Goal: Find specific page/section: Find specific page/section

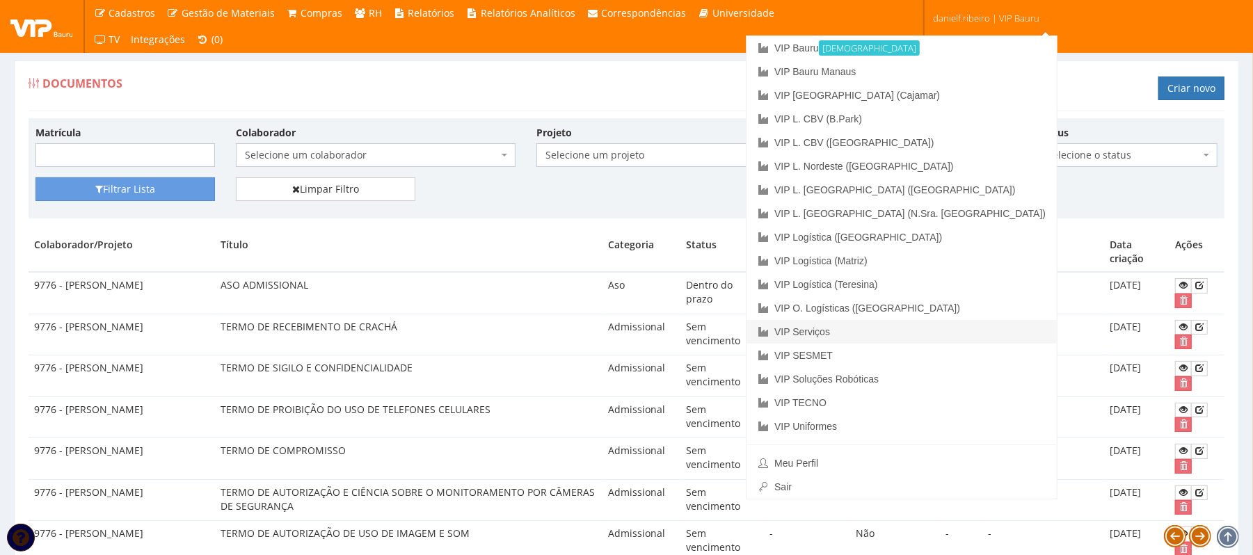
click at [955, 331] on link "VIP Serviços" at bounding box center [902, 332] width 310 height 24
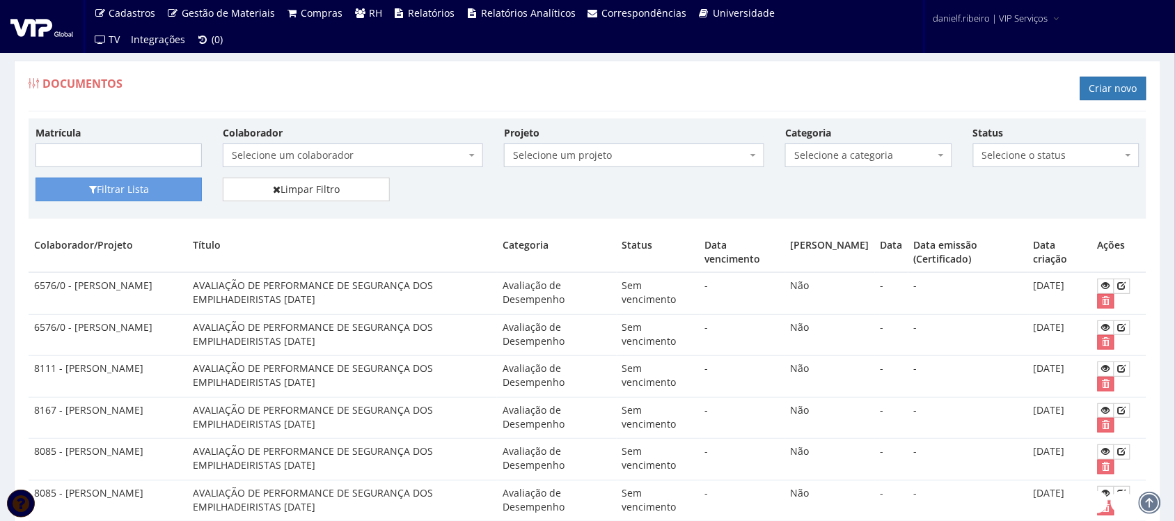
click at [315, 150] on span "Selecione um colaborador" at bounding box center [349, 155] width 234 height 14
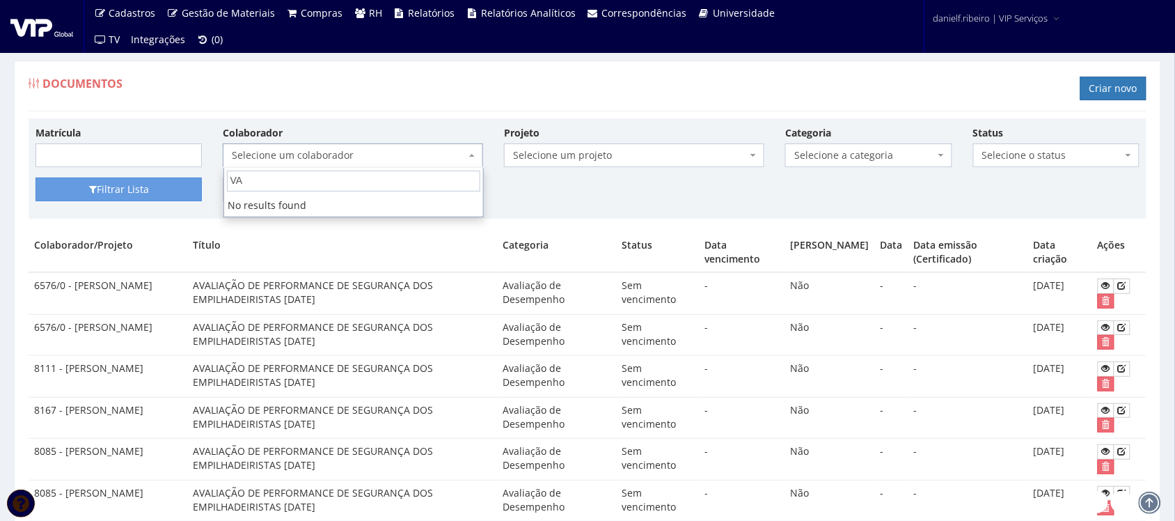
type input "V"
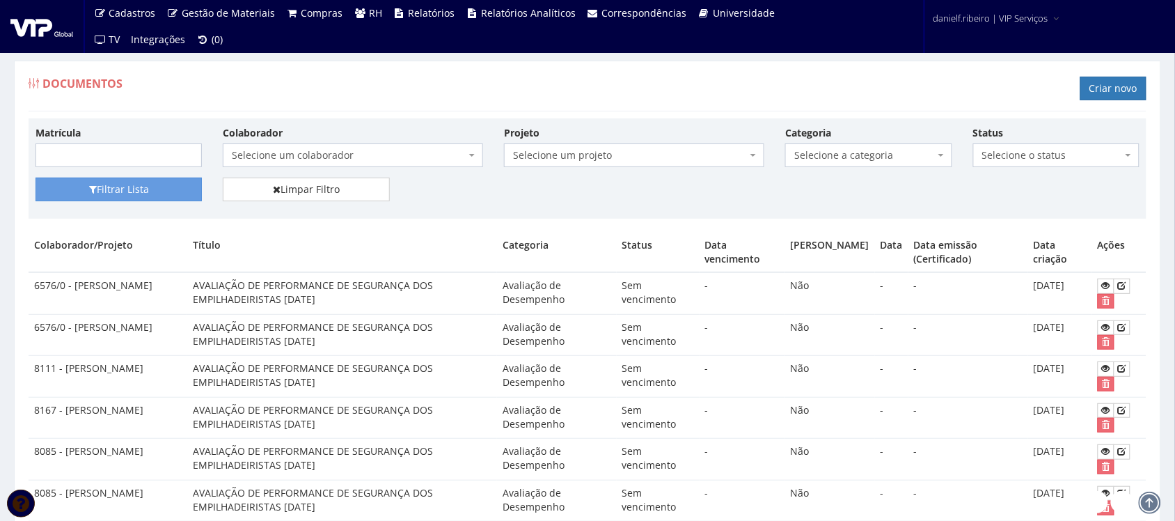
click at [331, 71] on div "Documentos Criar novo" at bounding box center [588, 91] width 1118 height 42
click at [305, 150] on span "Selecione um colaborador" at bounding box center [349, 155] width 234 height 14
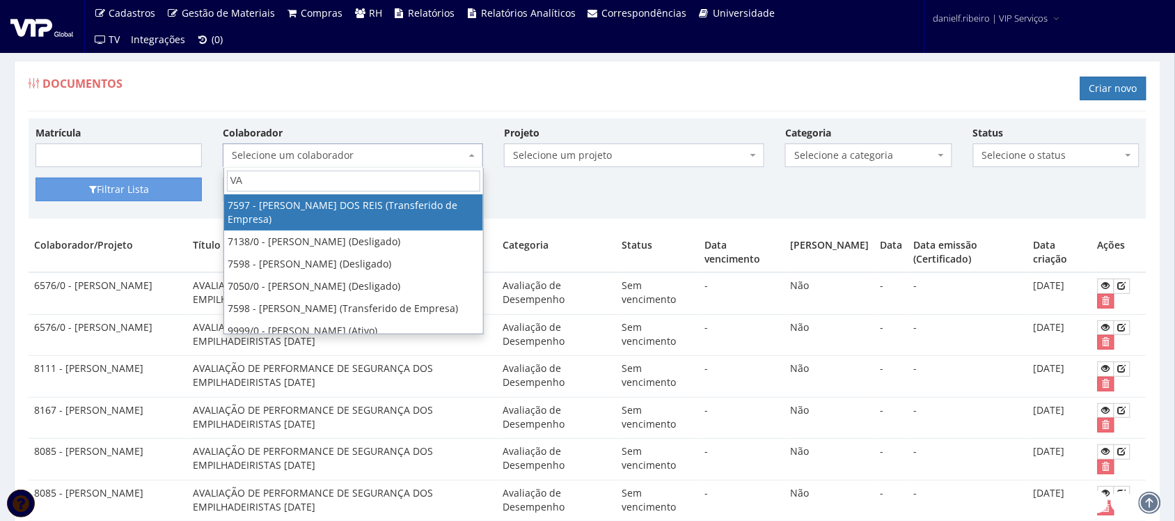
type input "V"
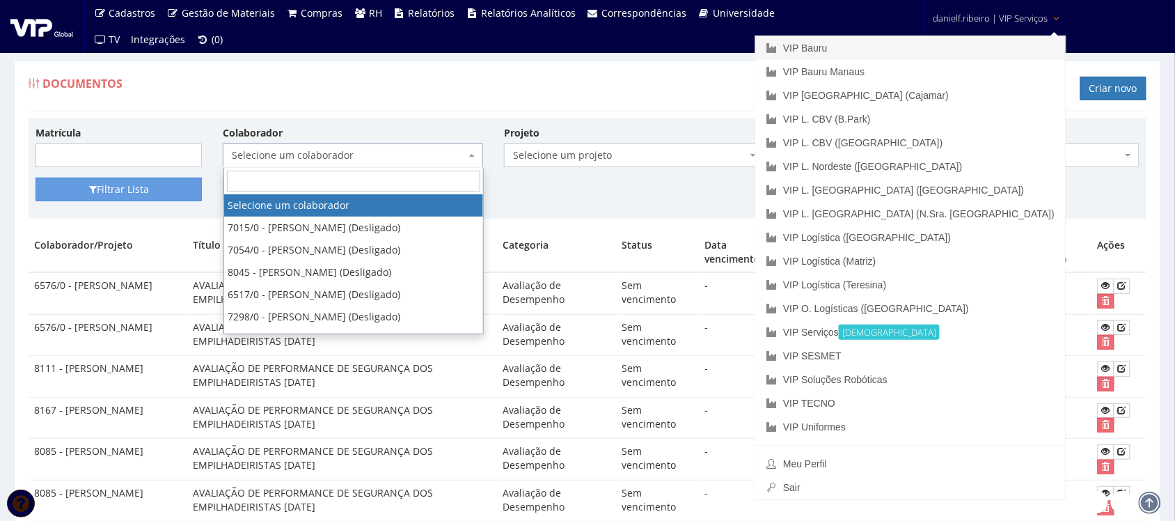
click at [969, 42] on link "VIP Bauru" at bounding box center [910, 48] width 310 height 24
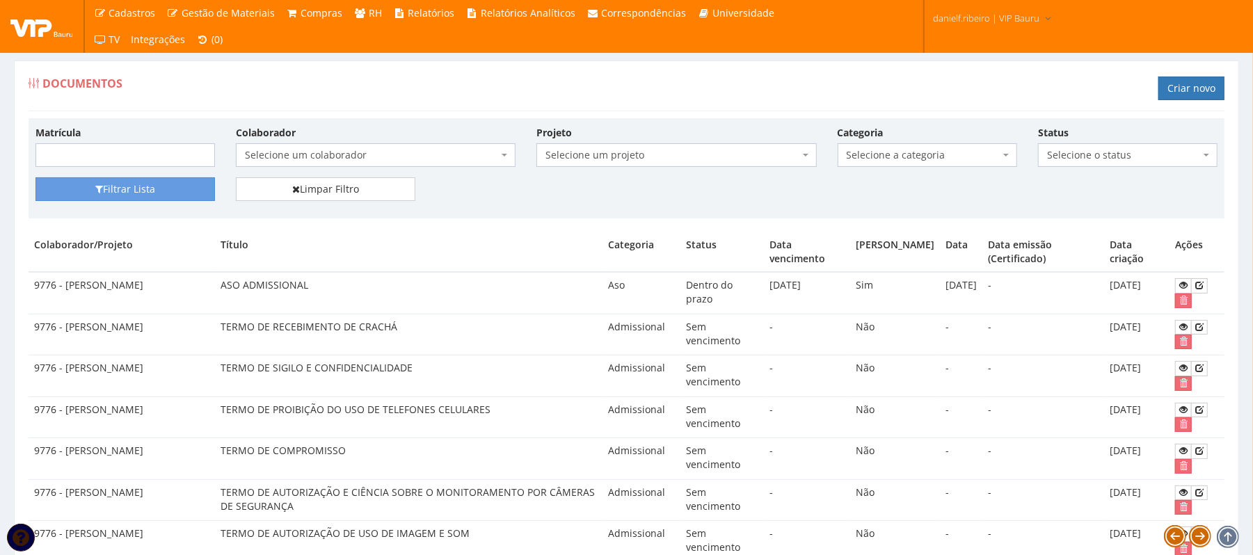
click at [359, 145] on span "Selecione um colaborador" at bounding box center [376, 155] width 280 height 24
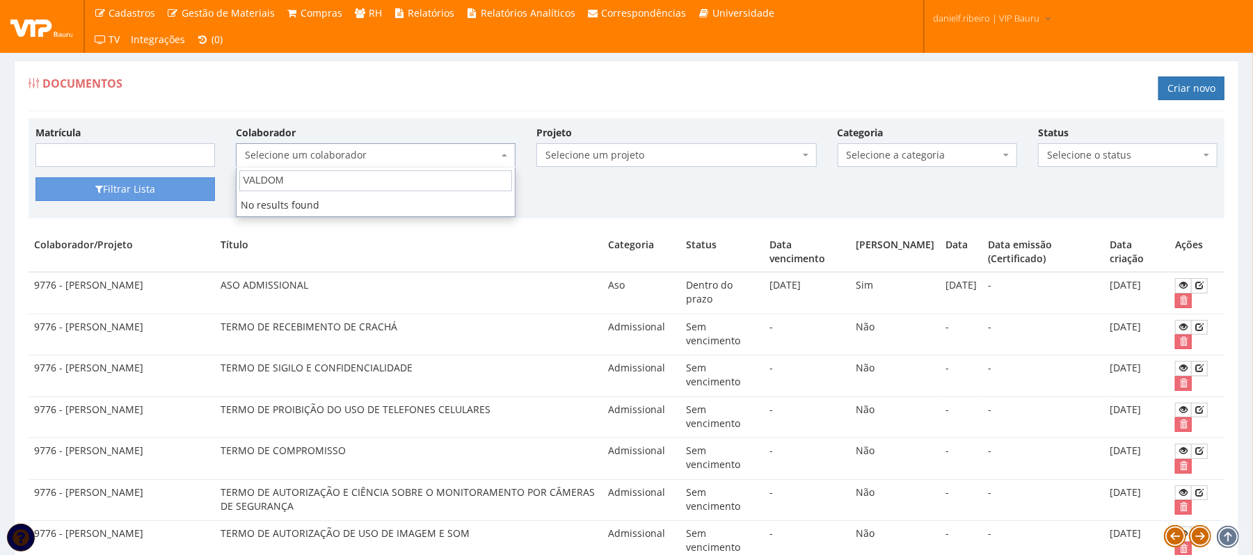
type input "VALDOMI"
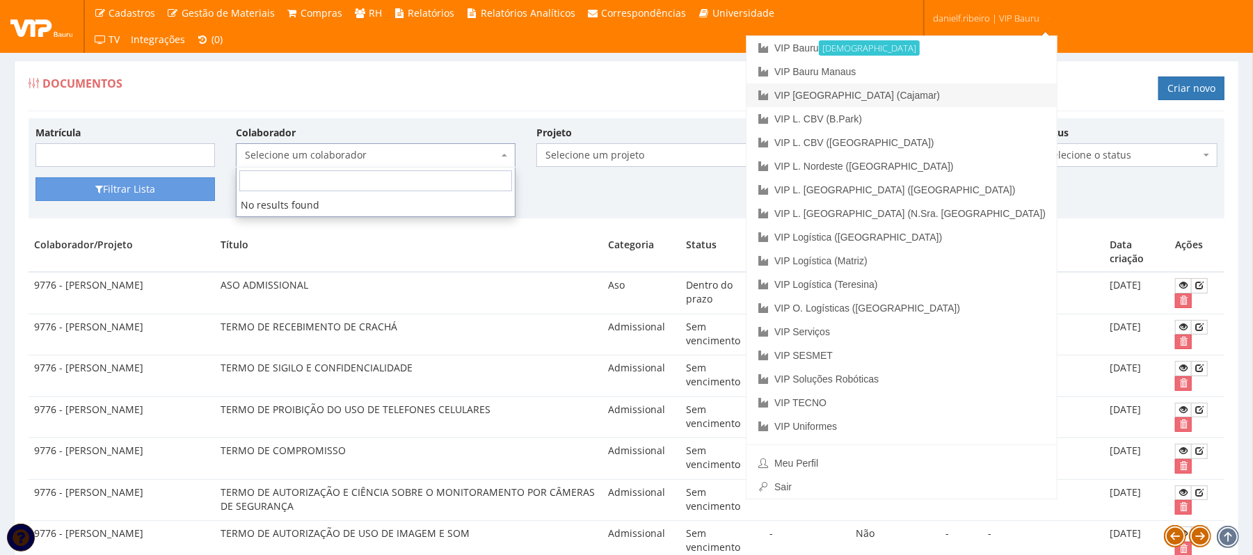
click at [959, 90] on link "VIP [GEOGRAPHIC_DATA] (Cajamar)" at bounding box center [902, 96] width 310 height 24
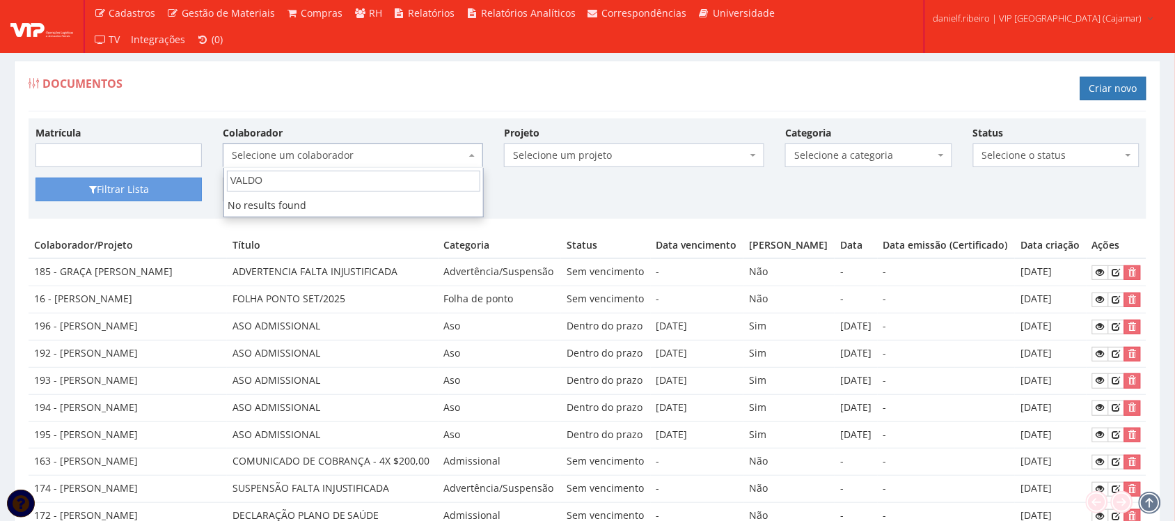
type input "VALDOM"
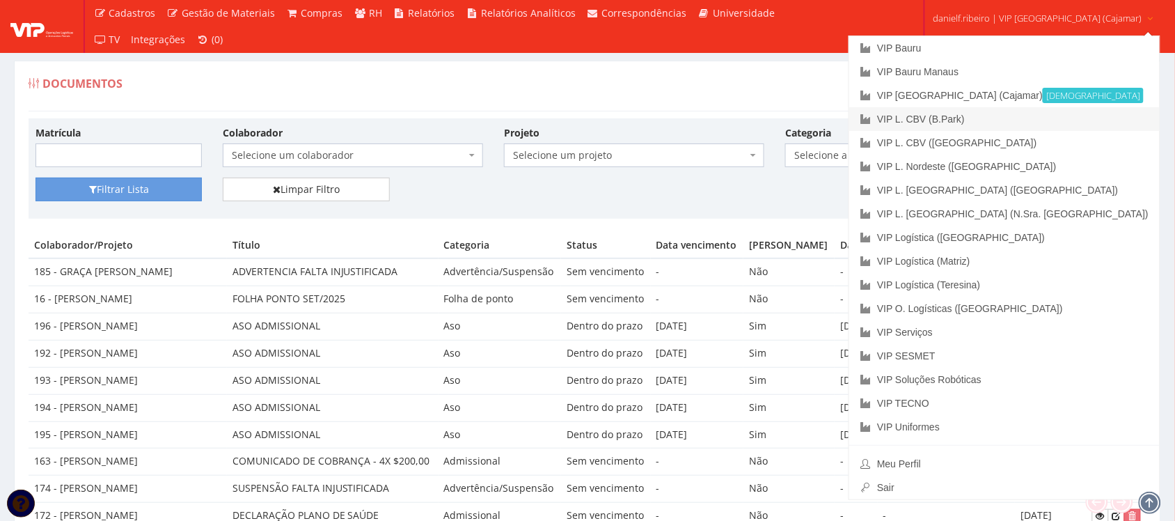
click at [1013, 122] on link "VIP L. CBV (B.Park)" at bounding box center [1004, 119] width 310 height 24
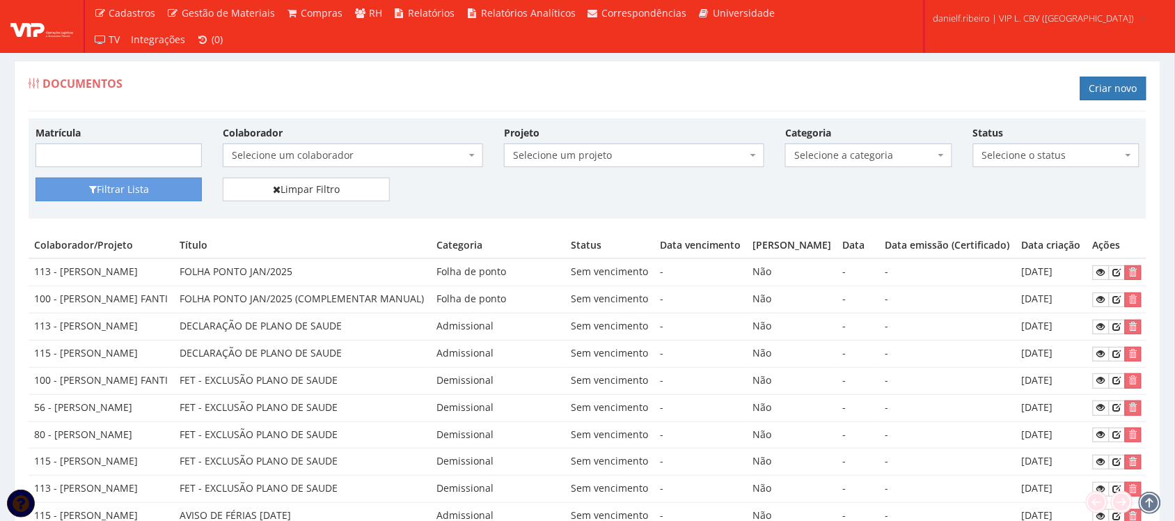
click at [222, 143] on select "Selecione um colaborador 50 - [PERSON_NAME] (Desligado) 94 - [PERSON_NAME] PIED…" at bounding box center [222, 143] width 1 height 1
click at [325, 150] on span "Selecione um colaborador" at bounding box center [349, 155] width 234 height 14
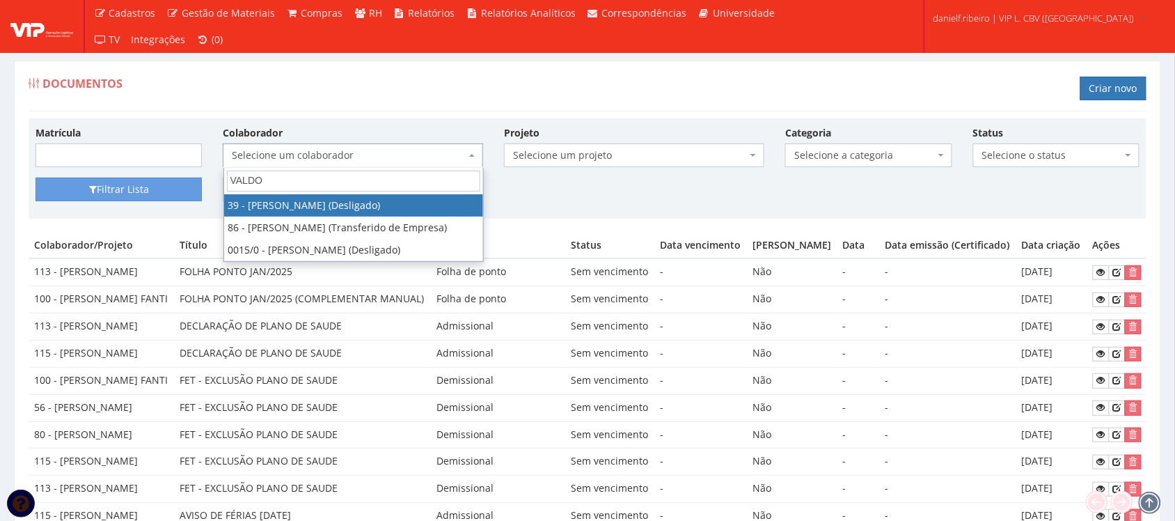
type input "VALDOM"
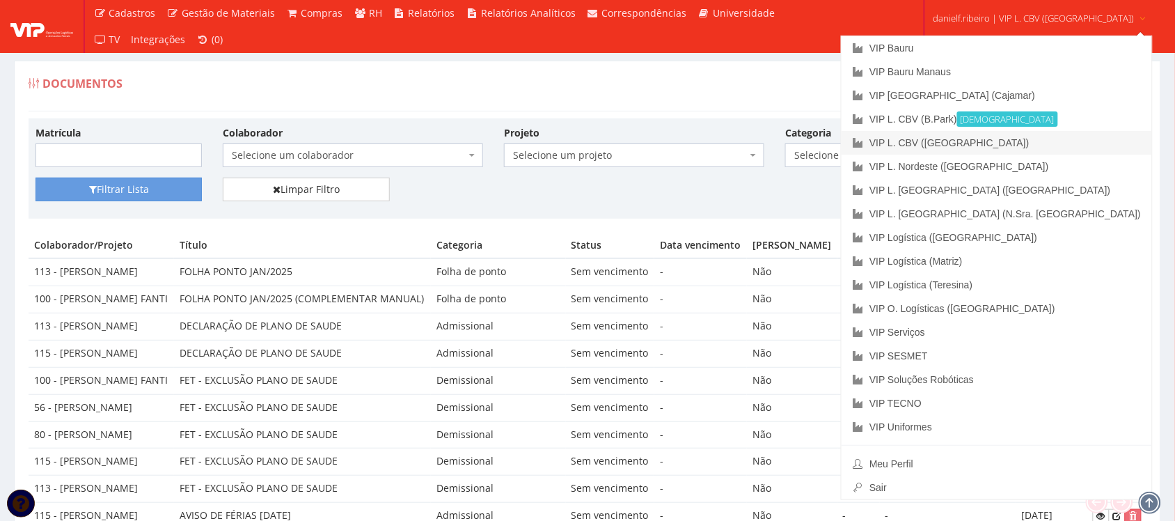
click at [1010, 139] on link "VIP L. CBV ([GEOGRAPHIC_DATA])" at bounding box center [996, 143] width 310 height 24
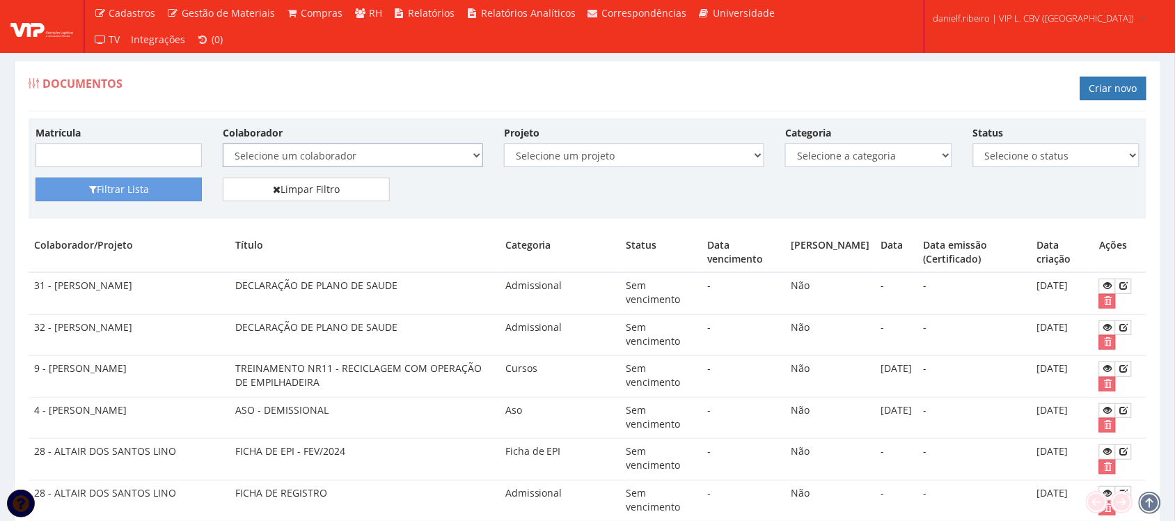
click at [301, 161] on select "Selecione um colaborador 59 - [PERSON_NAME] PIEDADE (Desligado) 49 - [PERSON_NA…" at bounding box center [353, 155] width 260 height 24
drag, startPoint x: 358, startPoint y: 103, endPoint x: 357, endPoint y: 117, distance: 14.0
click at [358, 103] on div "Documentos Criar novo" at bounding box center [588, 91] width 1118 height 42
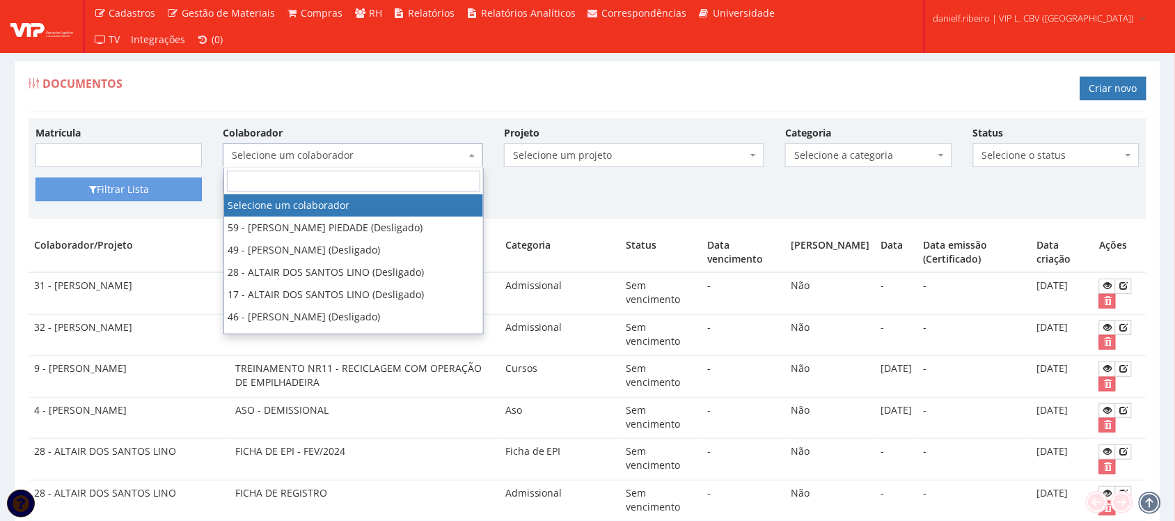
click at [324, 148] on span "Selecione um colaborador" at bounding box center [349, 155] width 234 height 14
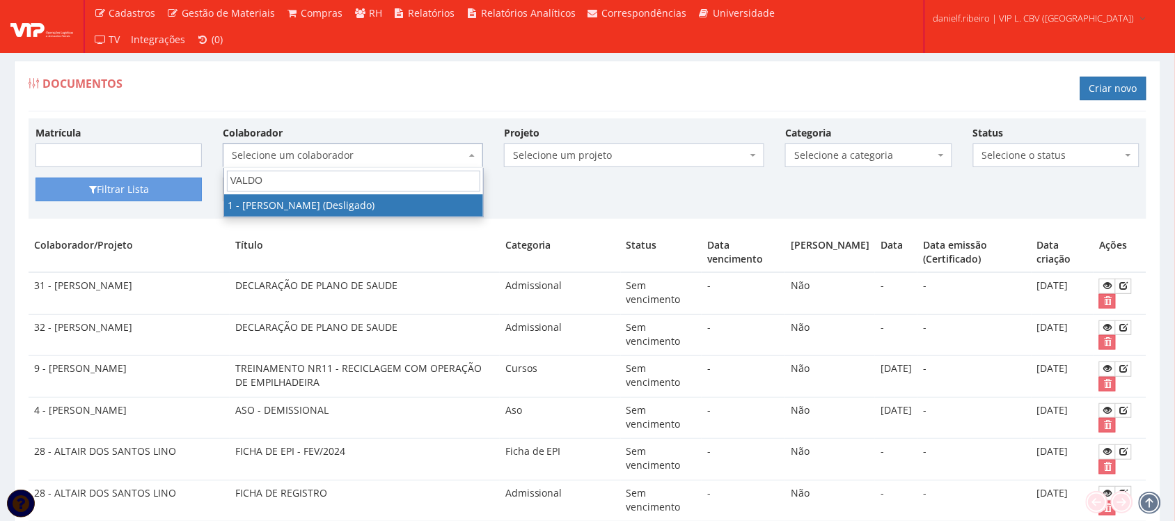
type input "VALDOM"
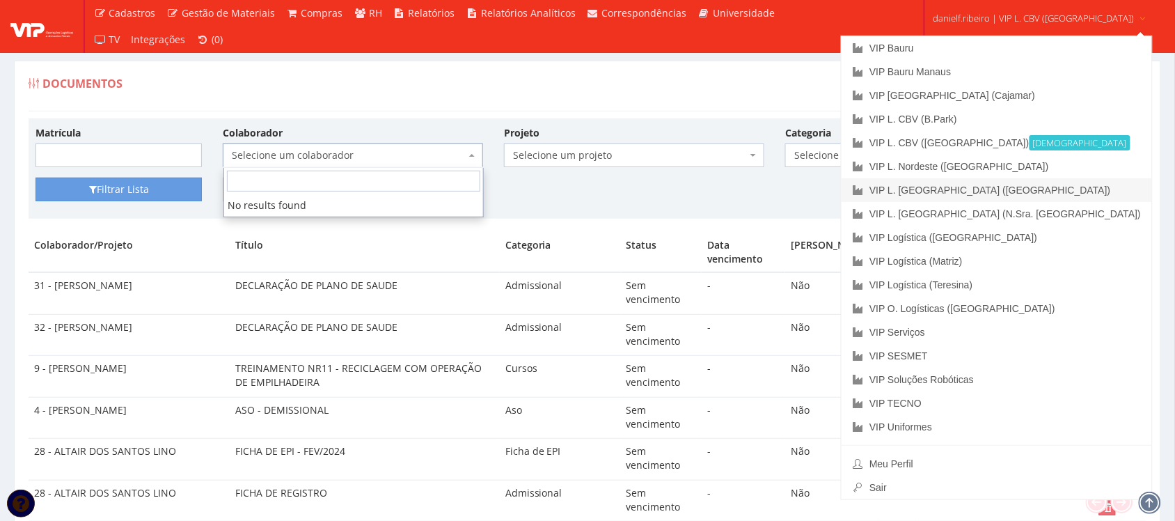
click at [1024, 190] on link "VIP L. [GEOGRAPHIC_DATA] ([GEOGRAPHIC_DATA])" at bounding box center [996, 190] width 310 height 24
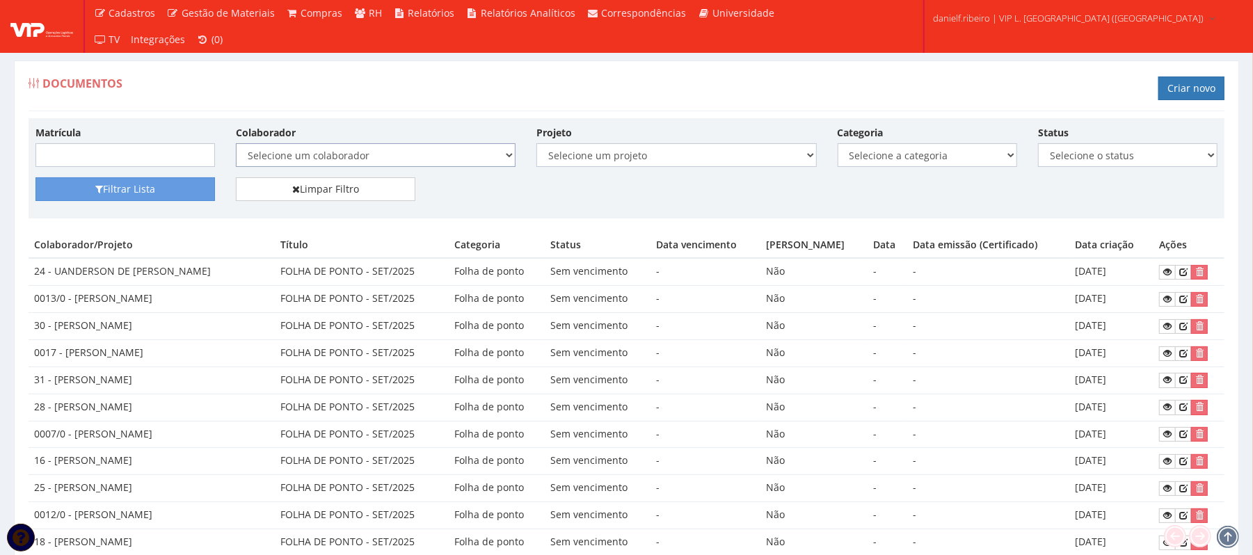
click at [324, 156] on select "Selecione um colaborador 26 - ADELMO SANTOS OLIVEIRA (Desligado) 29 - DANRLEY S…" at bounding box center [376, 155] width 280 height 24
click at [235, 143] on select "Selecione um colaborador 26 - ADELMO SANTOS OLIVEIRA (Desligado) 29 - DANRLEY S…" at bounding box center [235, 143] width 1 height 1
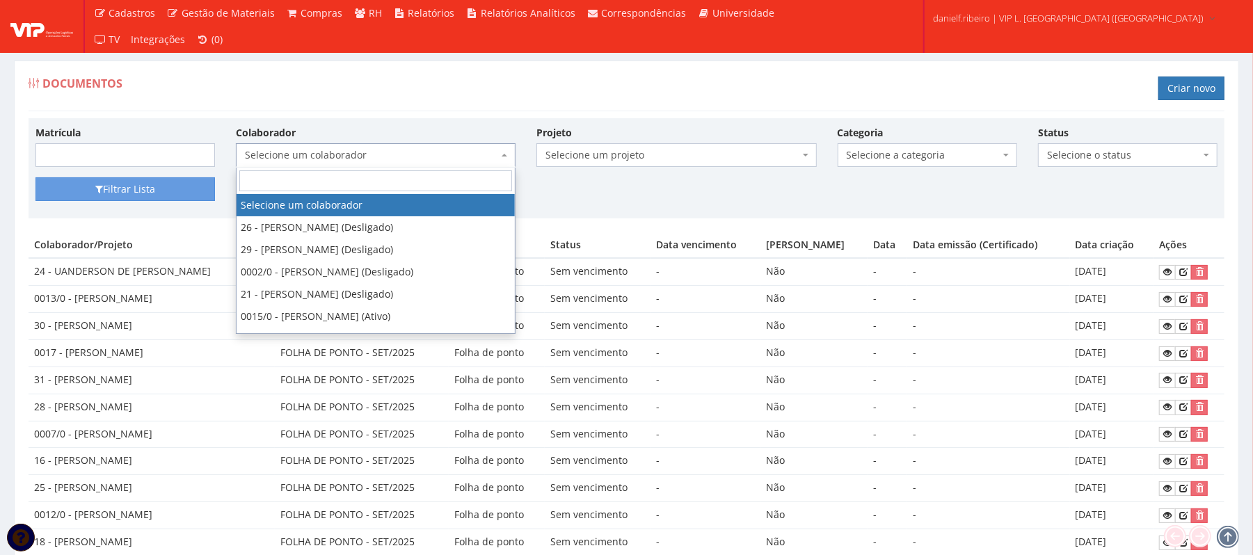
click at [373, 148] on span "Selecione um colaborador" at bounding box center [376, 155] width 280 height 24
type input "VAL"
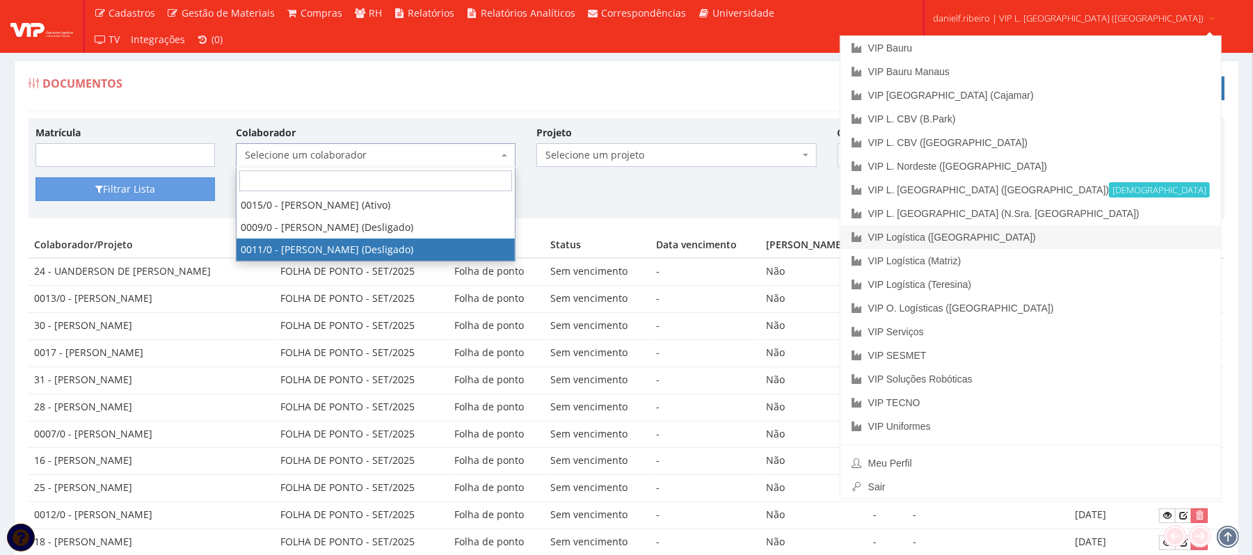
click at [1059, 226] on link "VIP Logística ([GEOGRAPHIC_DATA])" at bounding box center [1031, 237] width 381 height 24
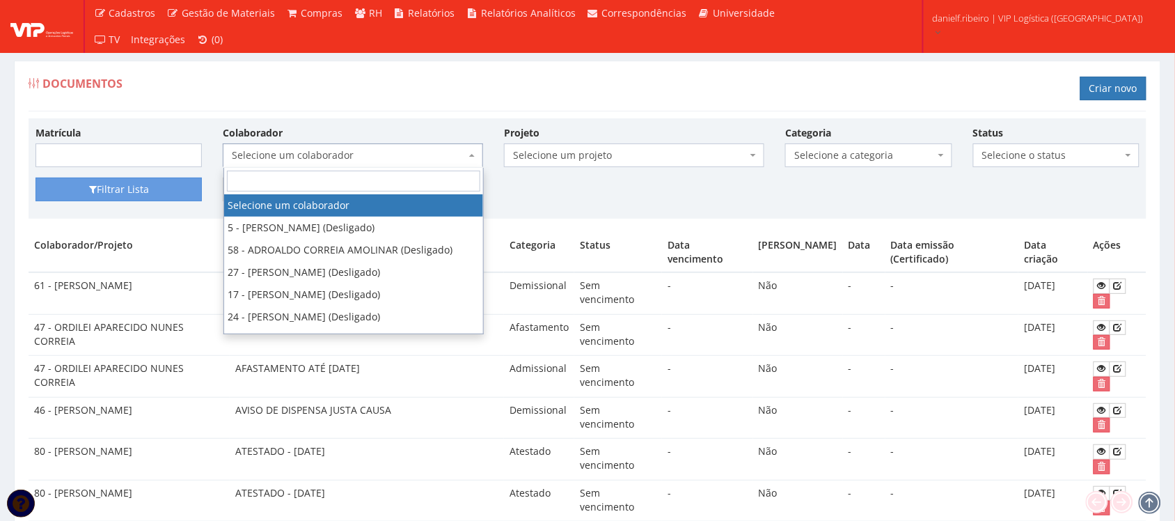
click at [352, 159] on span "Selecione um colaborador" at bounding box center [349, 155] width 234 height 14
type input "VAL"
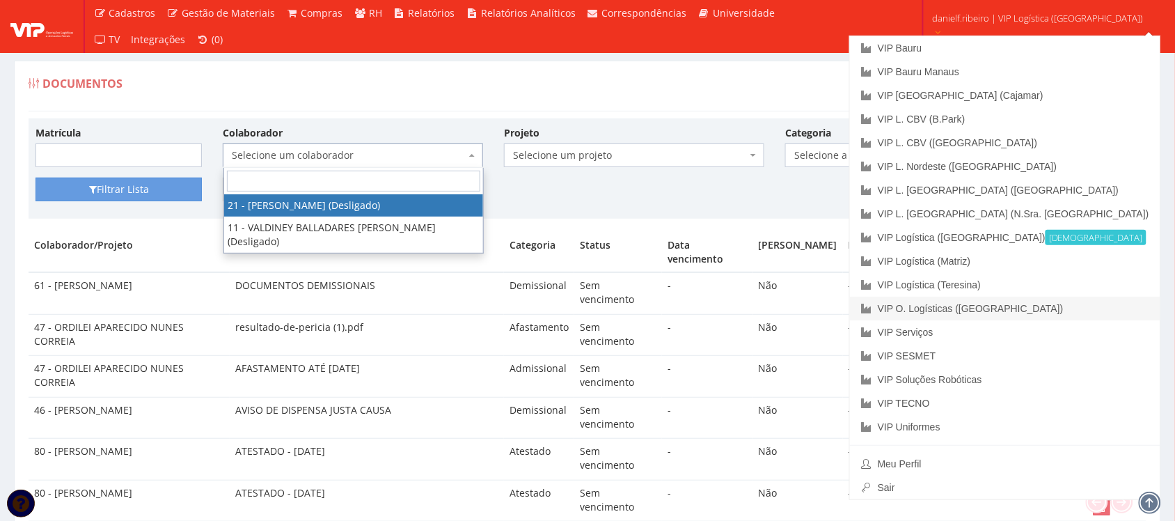
click at [1033, 303] on link "VIP O. Logísticas ([GEOGRAPHIC_DATA])" at bounding box center [1005, 308] width 310 height 24
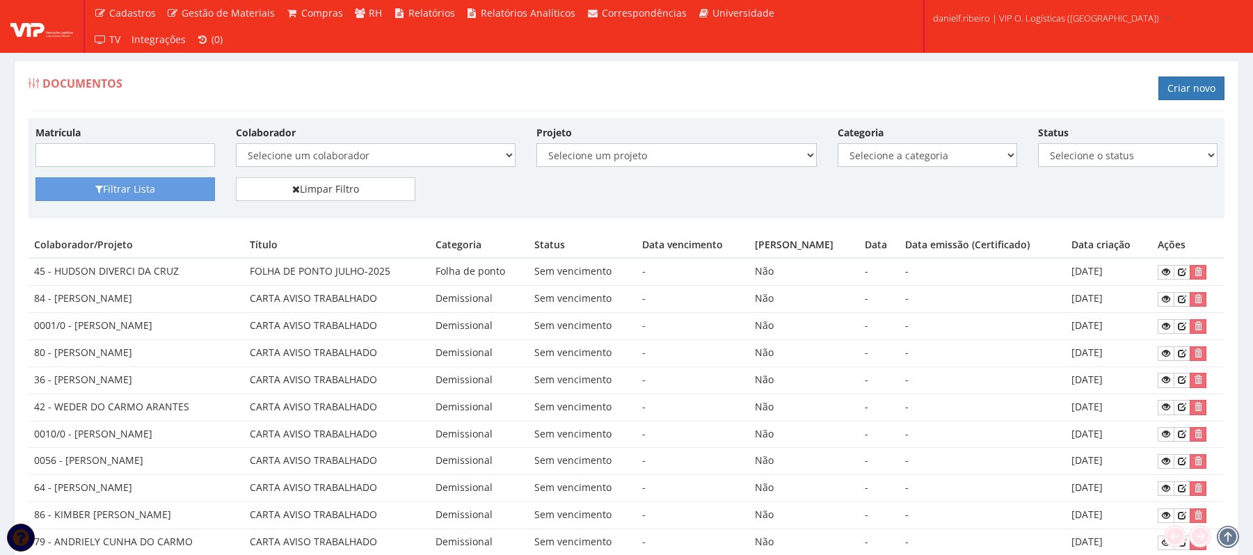
click at [327, 167] on select "Selecione um colaborador 0011/0 - [PERSON_NAME] (Desligado) 84 - [PERSON_NAME] …" at bounding box center [376, 155] width 280 height 24
click at [235, 143] on select "Selecione um colaborador 0011/0 - ADENILTON OLIVEIRA DOS SANTOS (Desligado) 84 …" at bounding box center [235, 143] width 1 height 1
click at [320, 154] on span "Selecione um colaborador" at bounding box center [371, 155] width 253 height 14
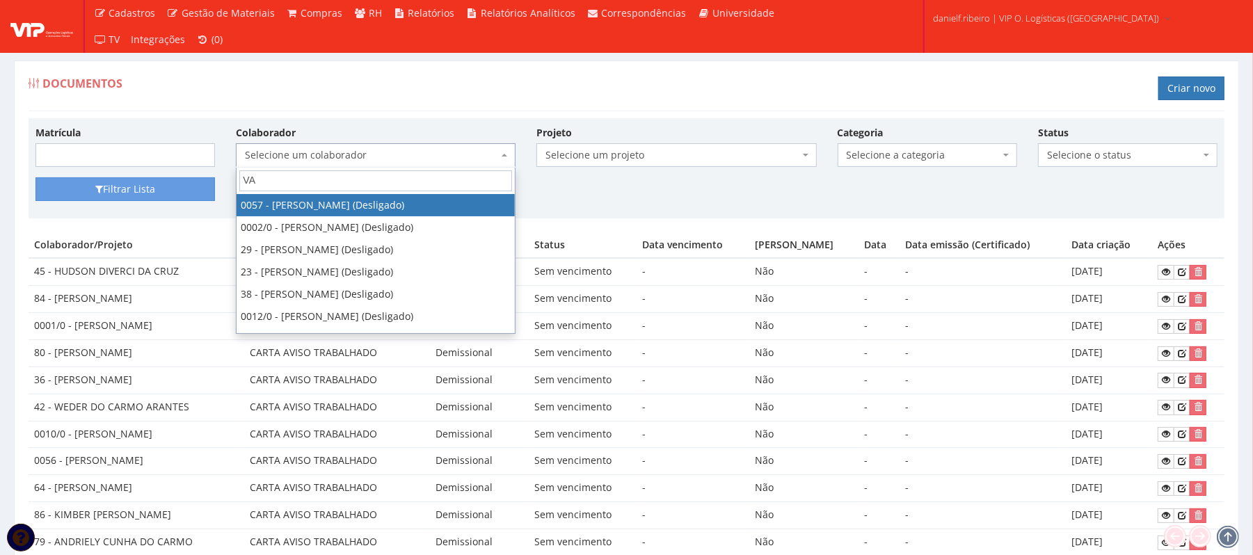
type input "VAL"
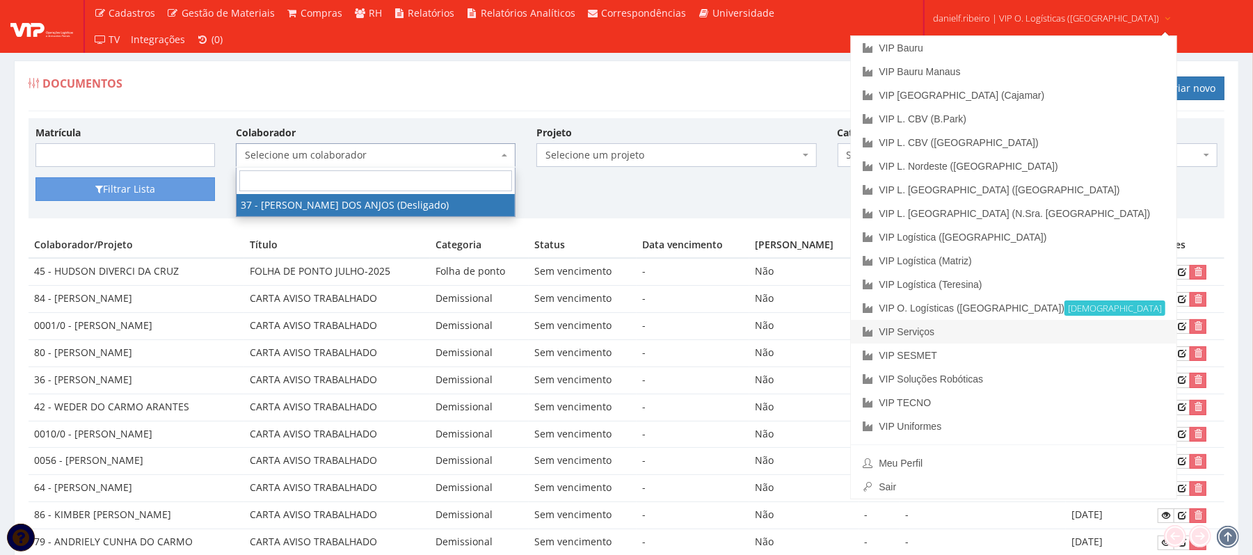
click at [1031, 335] on link "VIP Serviços" at bounding box center [1014, 332] width 326 height 24
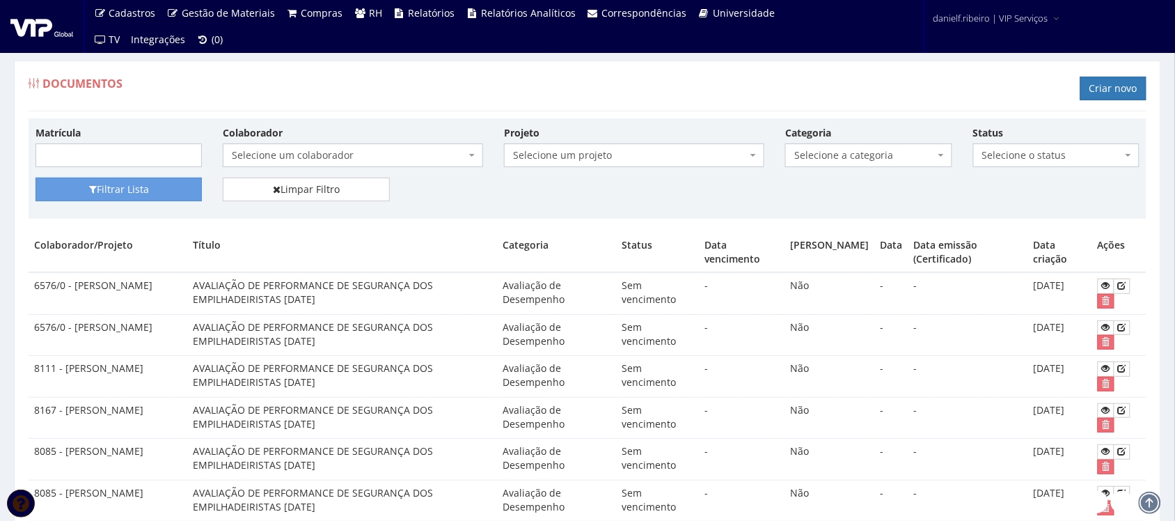
click at [310, 150] on span "Selecione um colaborador" at bounding box center [349, 155] width 234 height 14
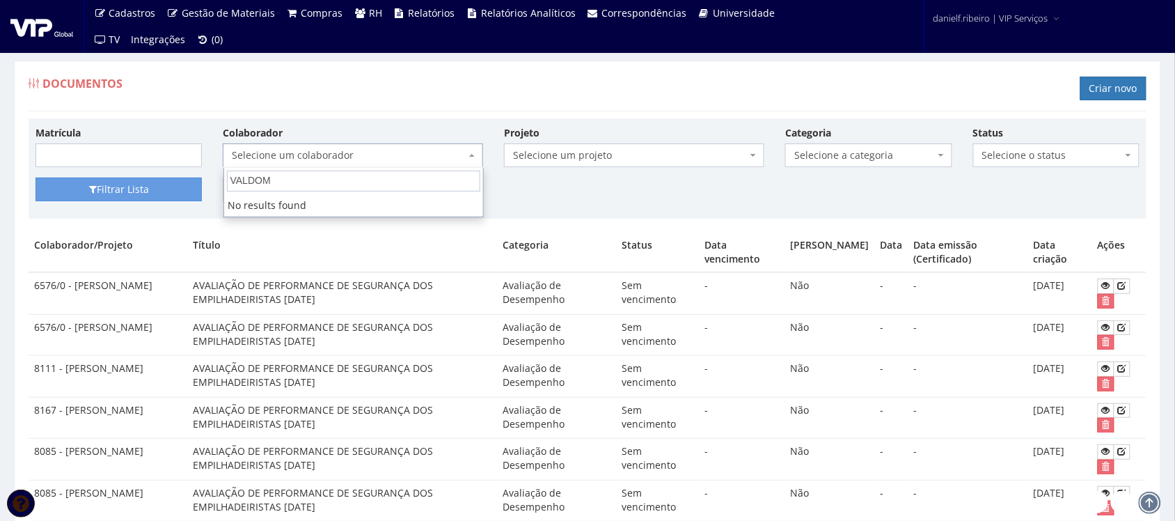
type input "VALDO"
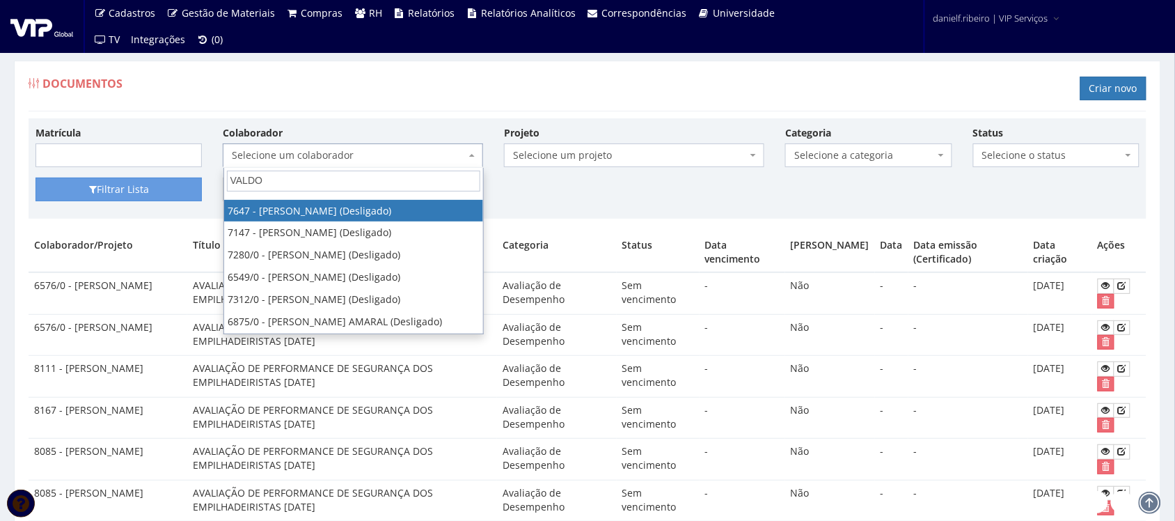
scroll to position [248, 0]
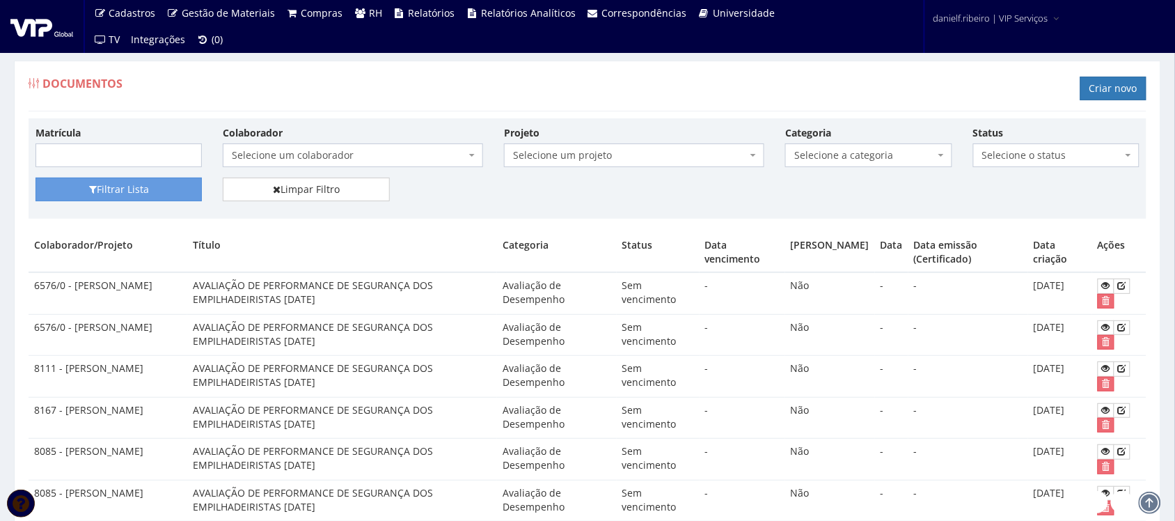
click at [402, 85] on div "Documentos Criar novo" at bounding box center [588, 91] width 1118 height 42
click at [325, 147] on span "Selecione um colaborador" at bounding box center [353, 155] width 260 height 24
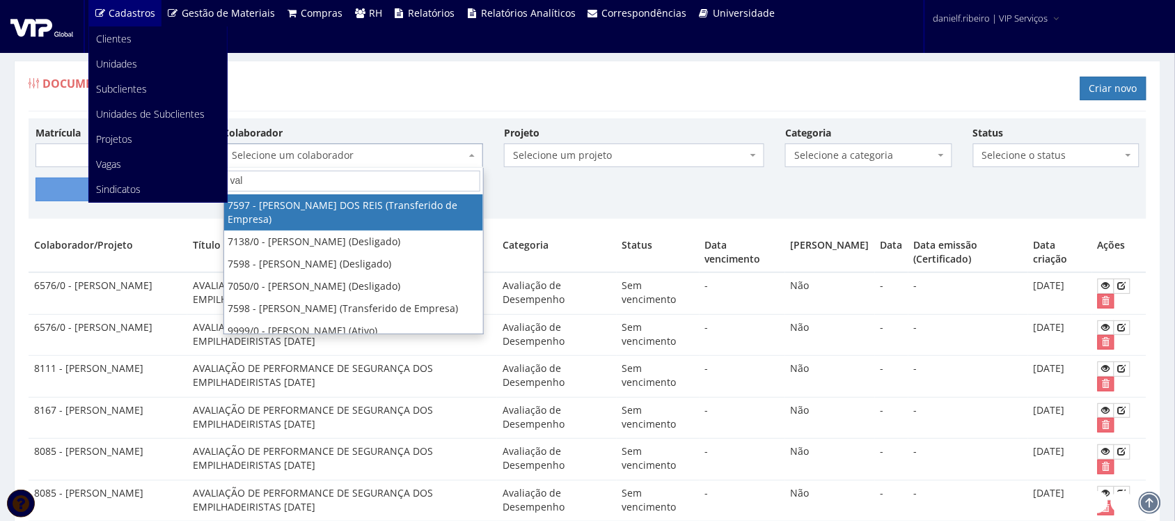
type input "val"
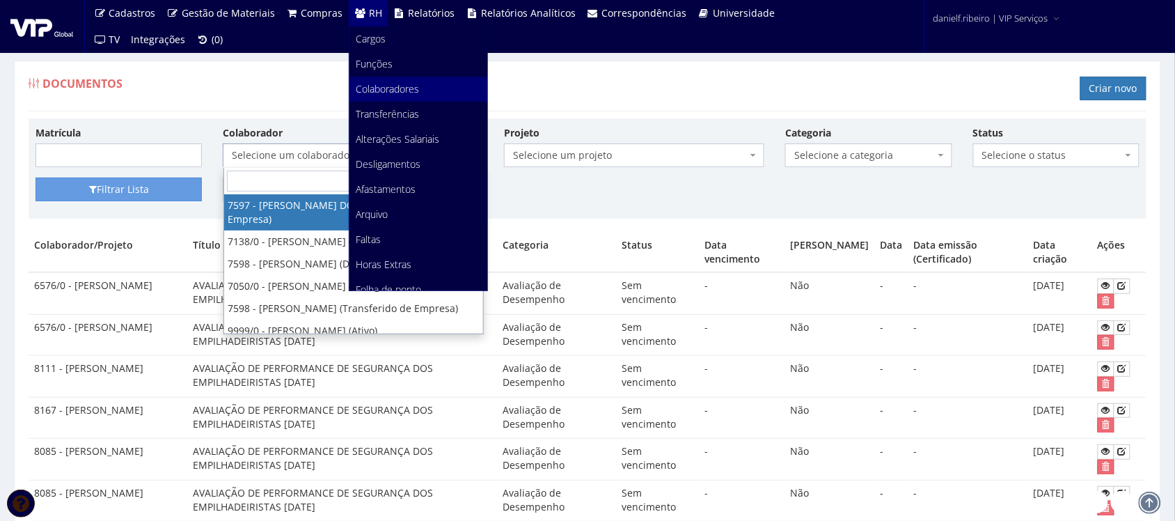
click at [390, 79] on link "Colaboradores" at bounding box center [418, 89] width 138 height 25
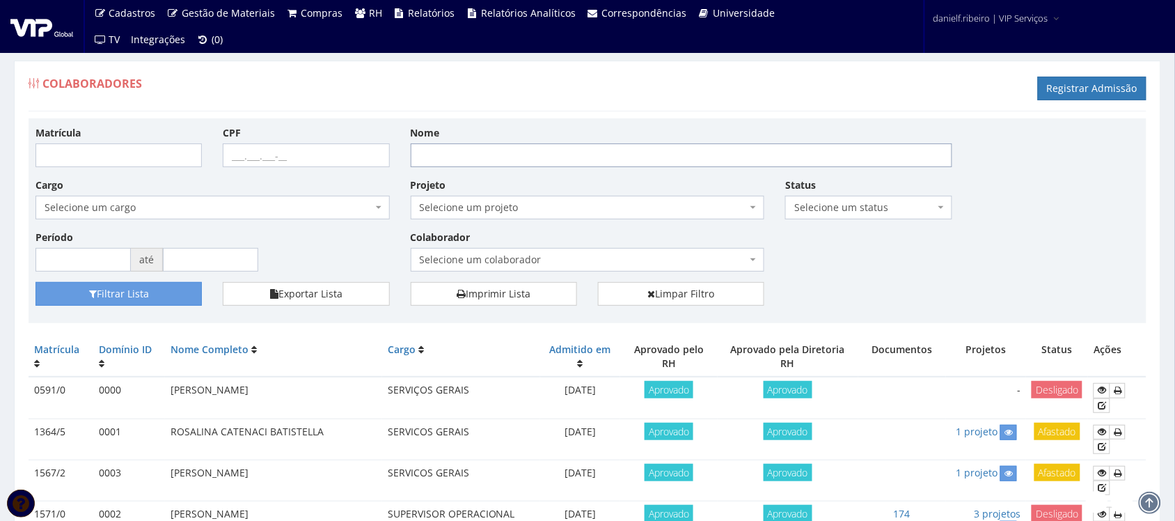
click at [571, 157] on input "Nome" at bounding box center [681, 155] width 541 height 24
type input "valdomiro"
click at [35, 282] on button "Filtrar Lista" at bounding box center [118, 294] width 166 height 24
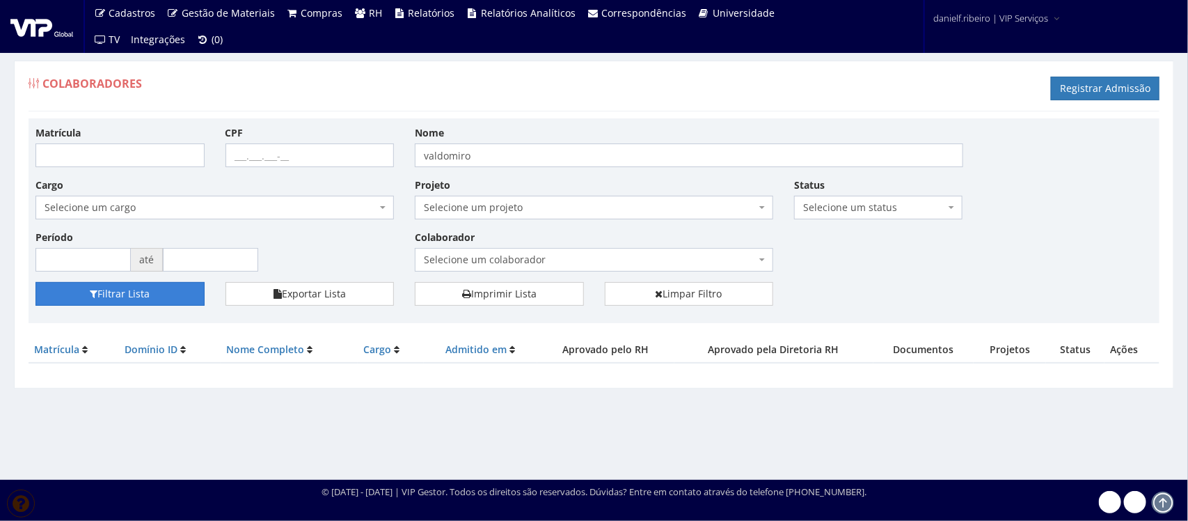
click at [164, 298] on button "Filtrar Lista" at bounding box center [119, 294] width 169 height 24
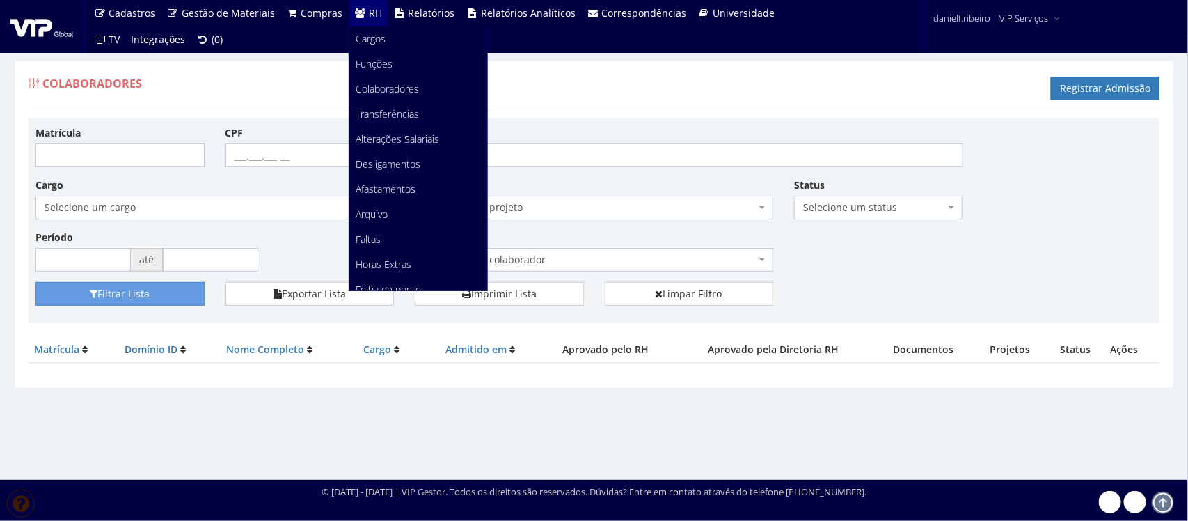
scroll to position [175, 0]
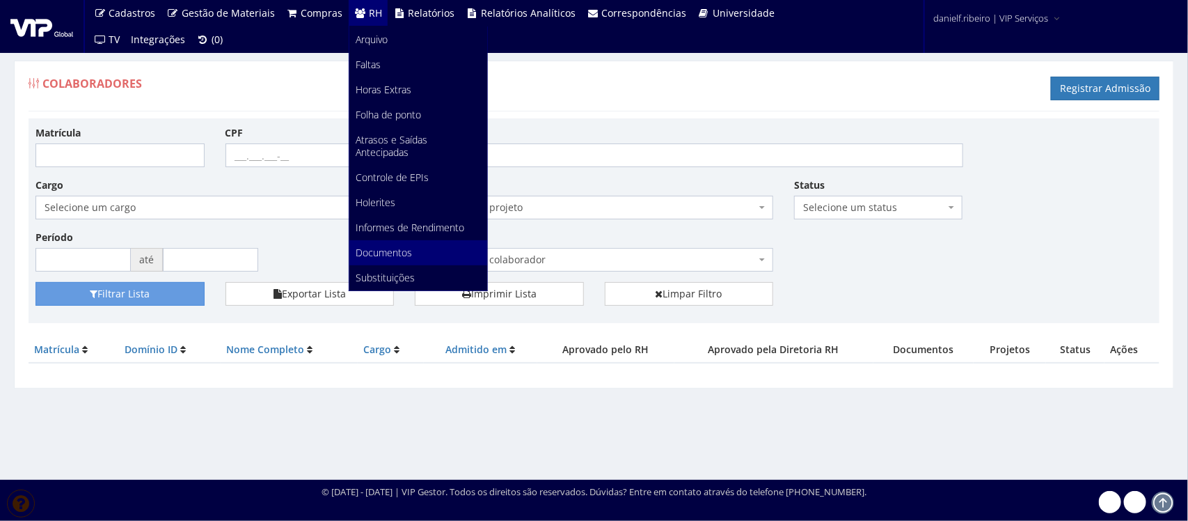
click at [390, 260] on link "Documentos" at bounding box center [418, 252] width 138 height 25
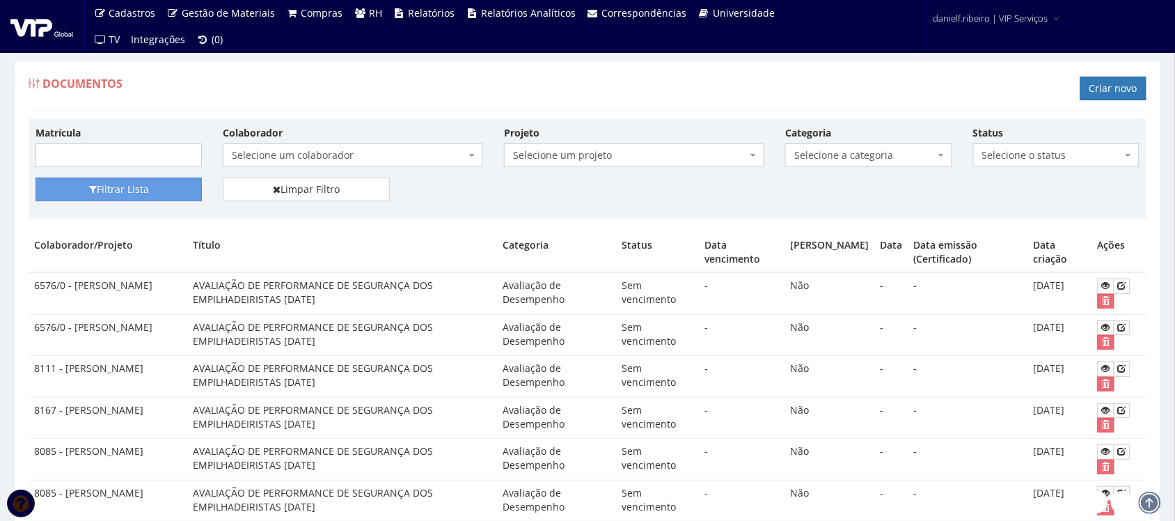
click at [277, 154] on span "Selecione um colaborador" at bounding box center [349, 155] width 234 height 14
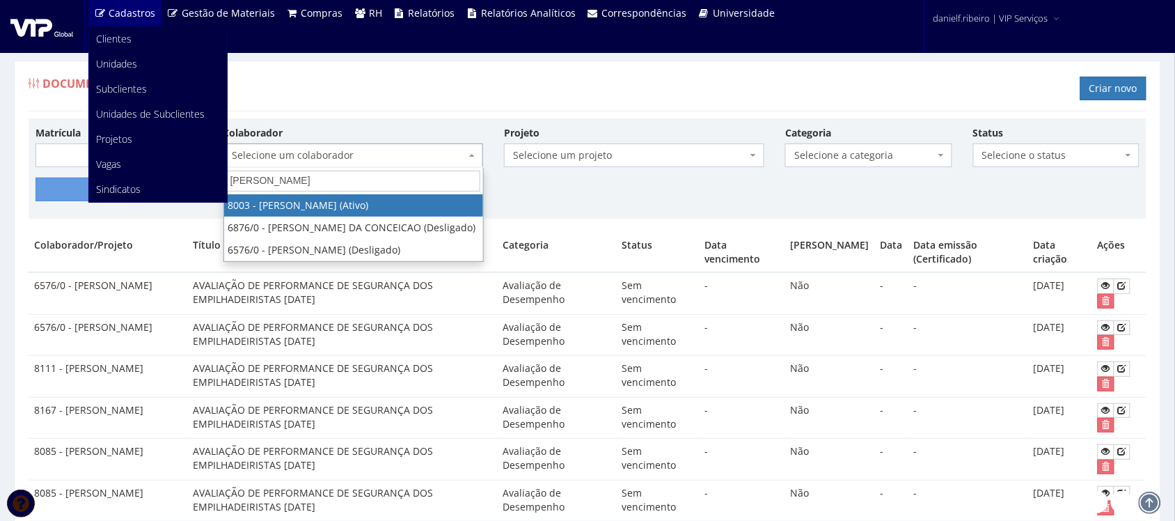
type input "[PERSON_NAME]"
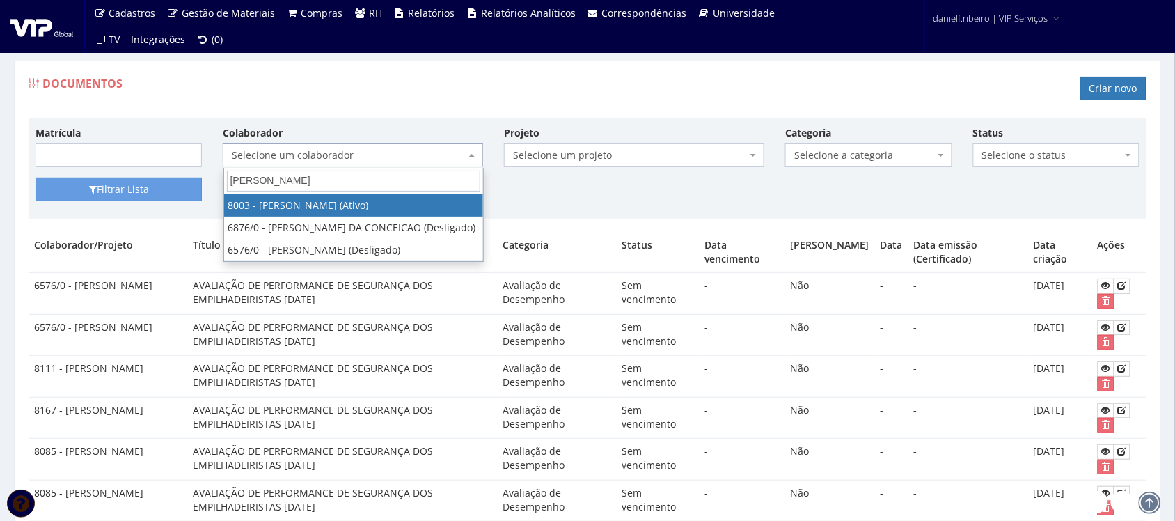
drag, startPoint x: 310, startPoint y: 180, endPoint x: 0, endPoint y: 235, distance: 314.6
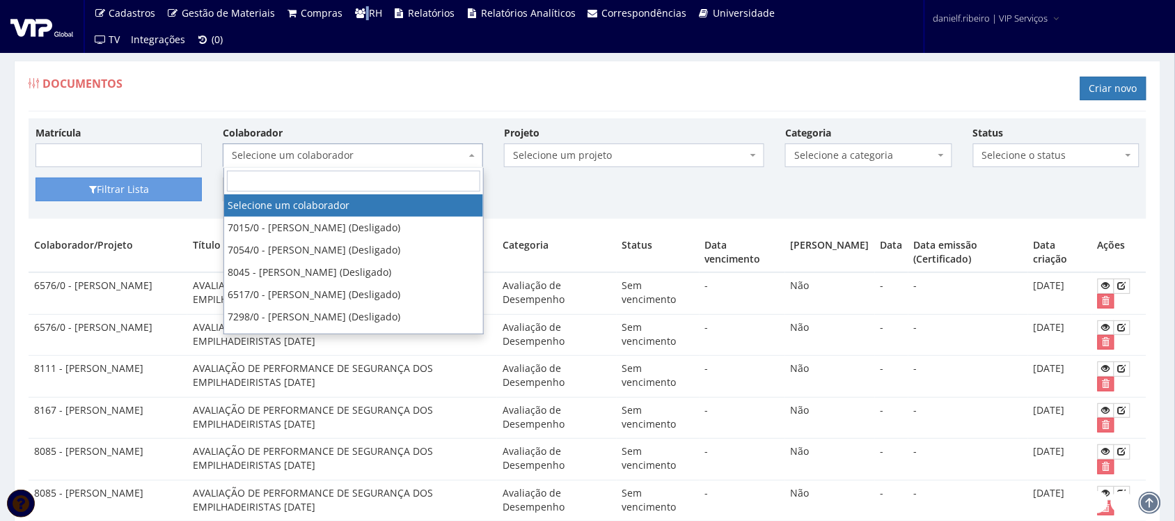
click at [364, 51] on ul "Cadastros Clientes Unidades Subclientes Unidades de Subclientes Projetos Vagas …" at bounding box center [441, 26] width 707 height 53
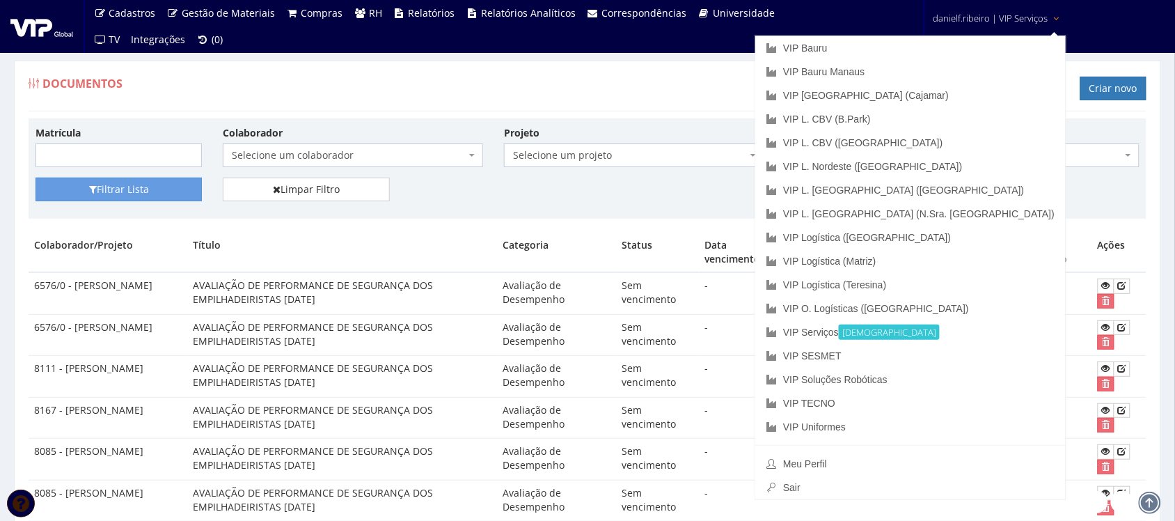
click at [708, 85] on div "Documentos Criar novo" at bounding box center [588, 91] width 1118 height 42
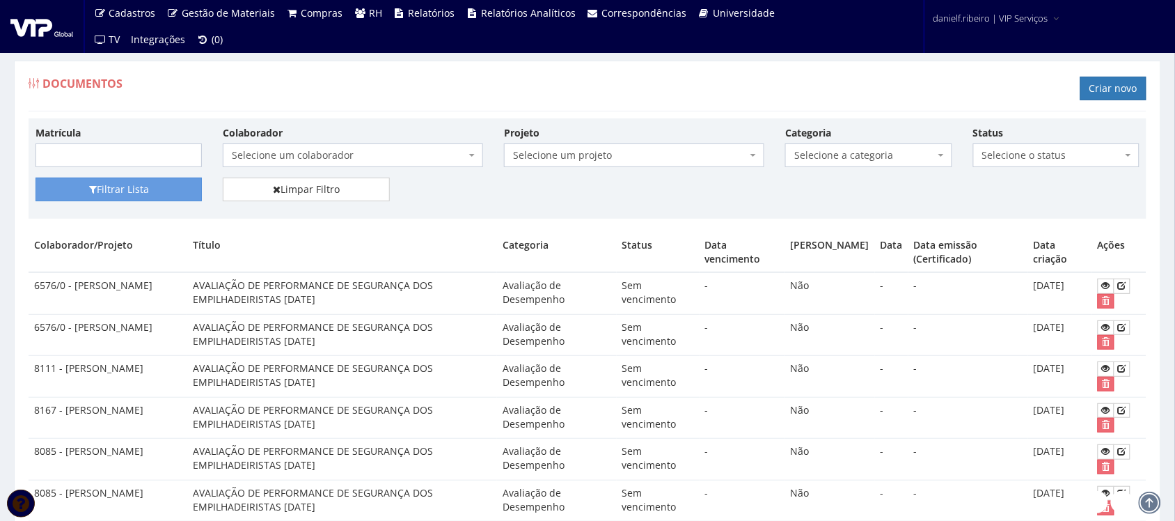
click at [704, 95] on div "Documentos Criar novo" at bounding box center [588, 91] width 1118 height 42
